Goal: Navigation & Orientation: Find specific page/section

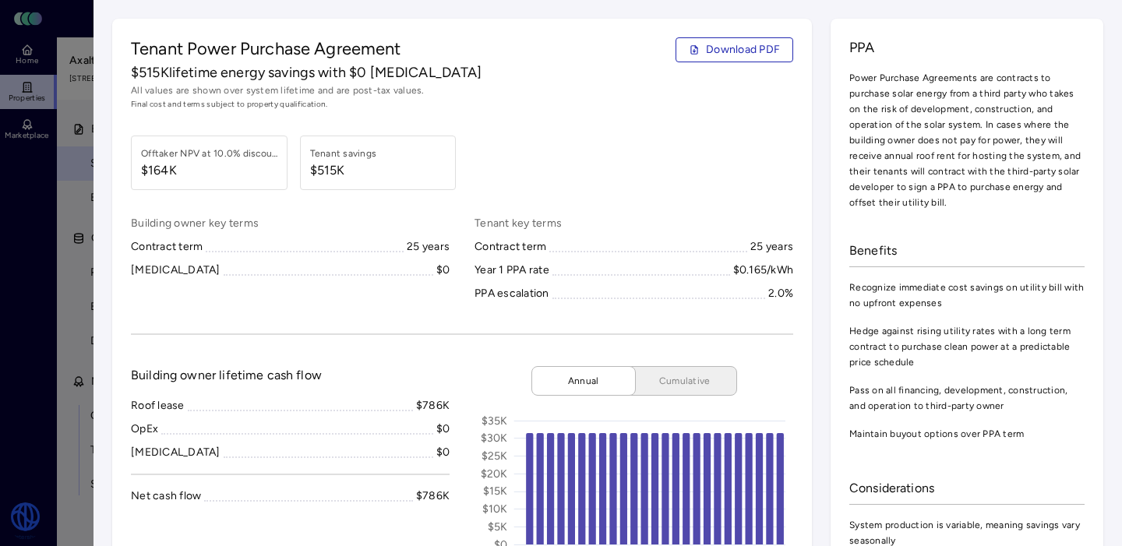
click at [79, 235] on div at bounding box center [561, 273] width 1122 height 546
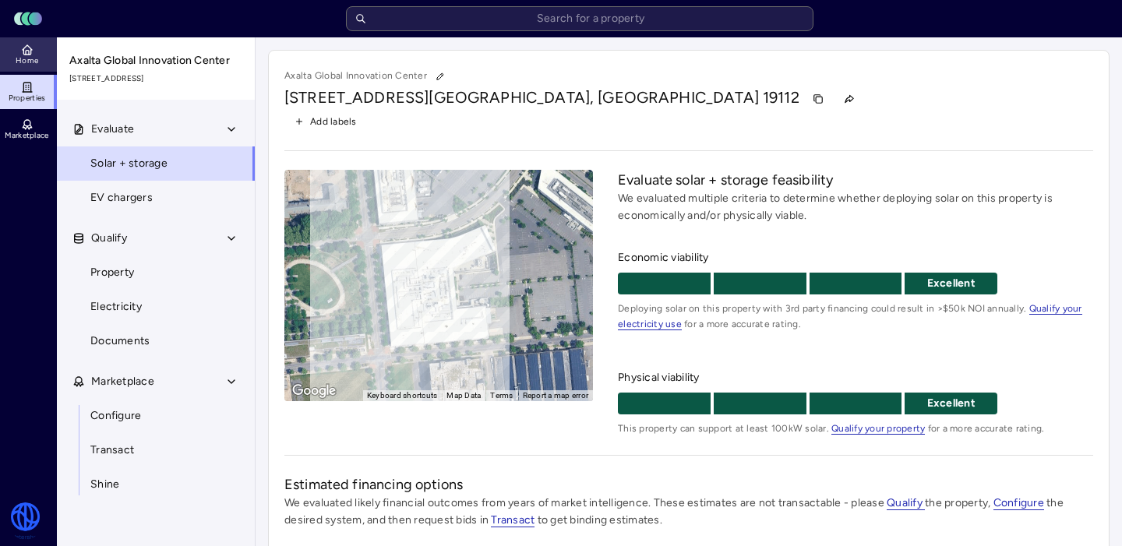
click at [23, 62] on span "Home" at bounding box center [27, 60] width 23 height 9
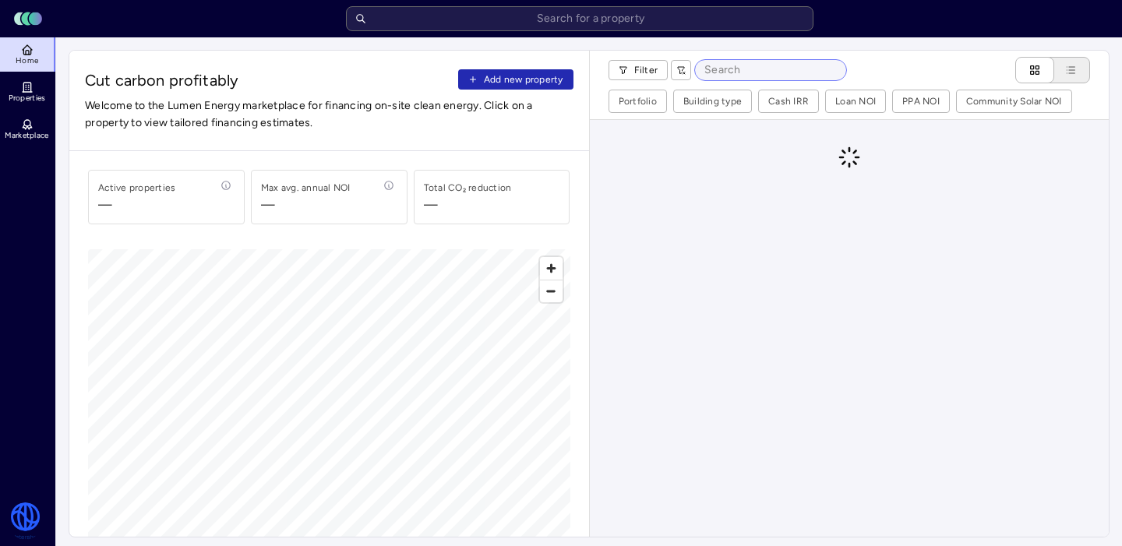
click at [755, 75] on input at bounding box center [770, 70] width 151 height 20
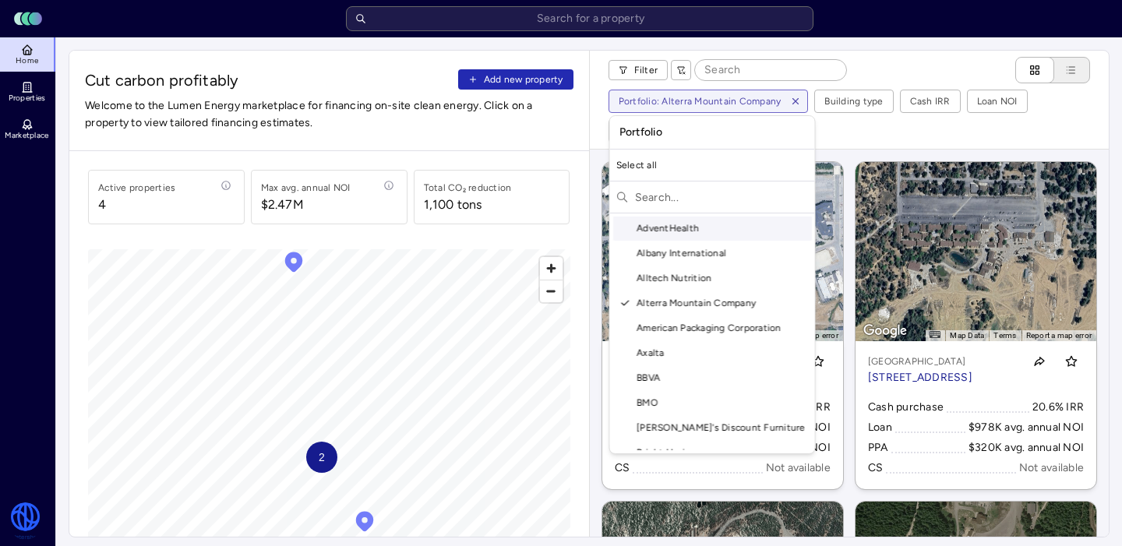
scroll to position [30, 0]
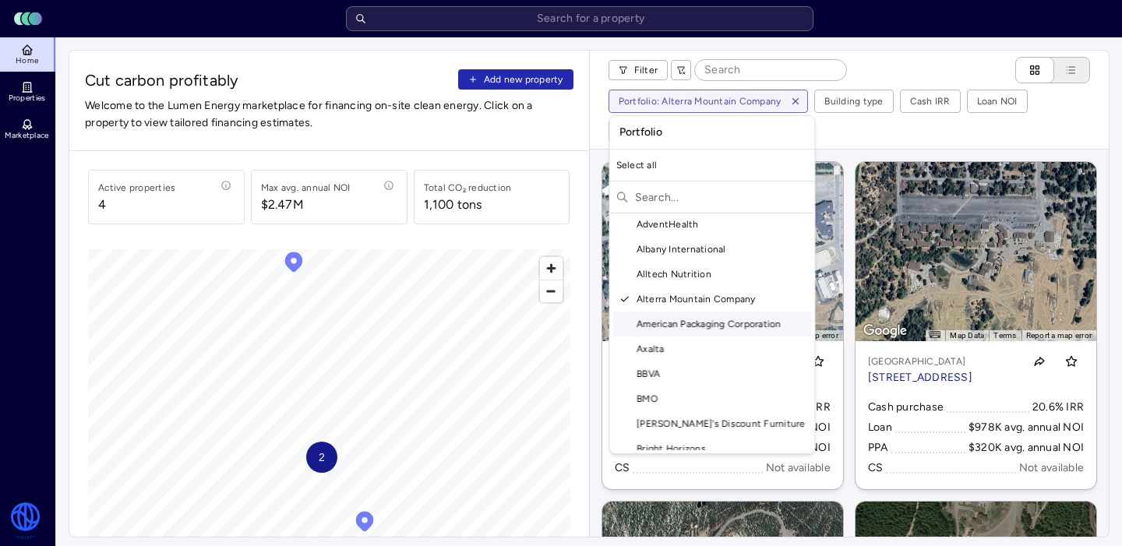
click at [690, 317] on div "American Packaging Corporation" at bounding box center [712, 324] width 199 height 25
click at [686, 300] on div "Alterra Mountain Company" at bounding box center [712, 299] width 199 height 25
